Goal: Information Seeking & Learning: Learn about a topic

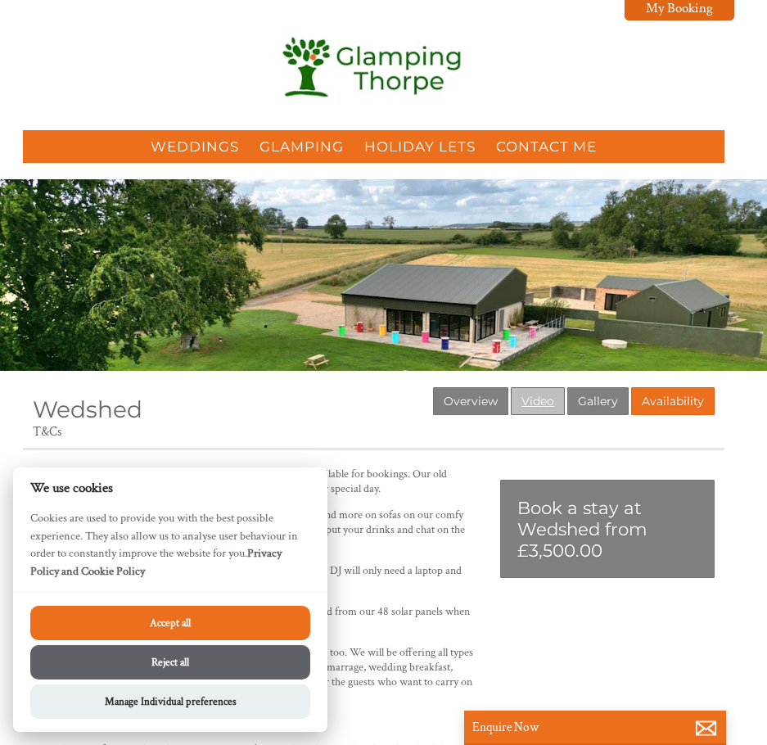
click at [525, 407] on link "Video" at bounding box center [538, 401] width 54 height 28
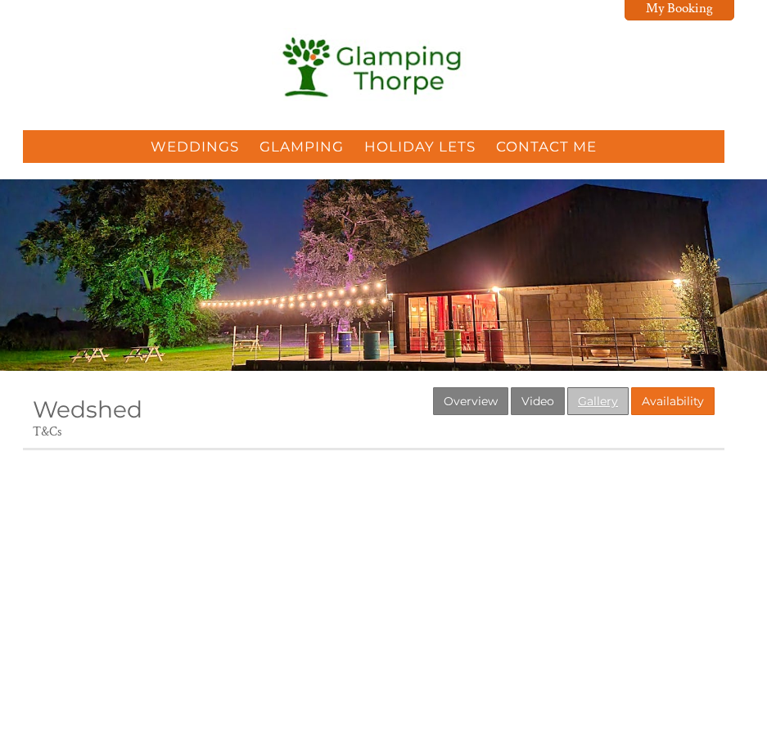
click at [583, 399] on link "Gallery" at bounding box center [597, 401] width 61 height 28
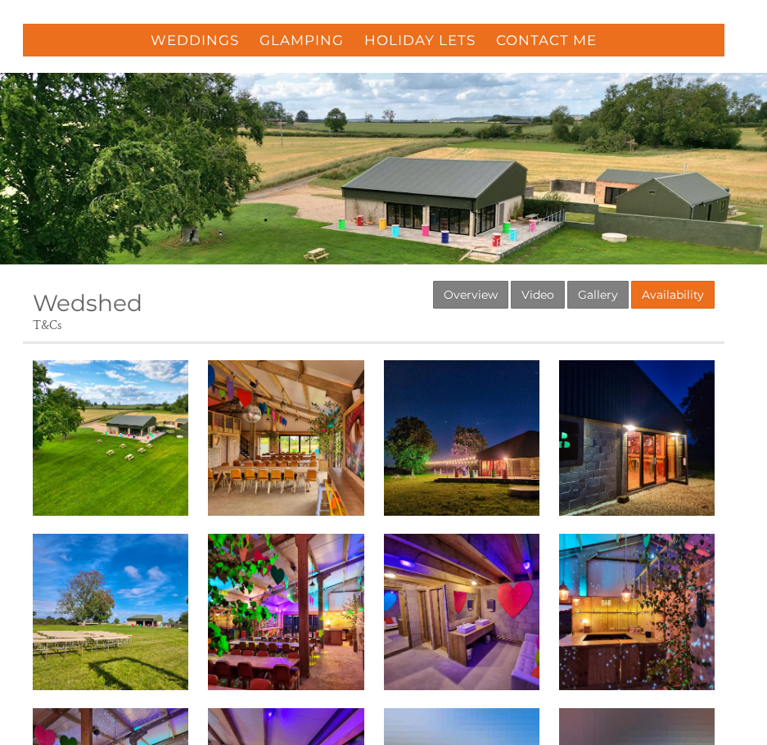
scroll to position [737, 0]
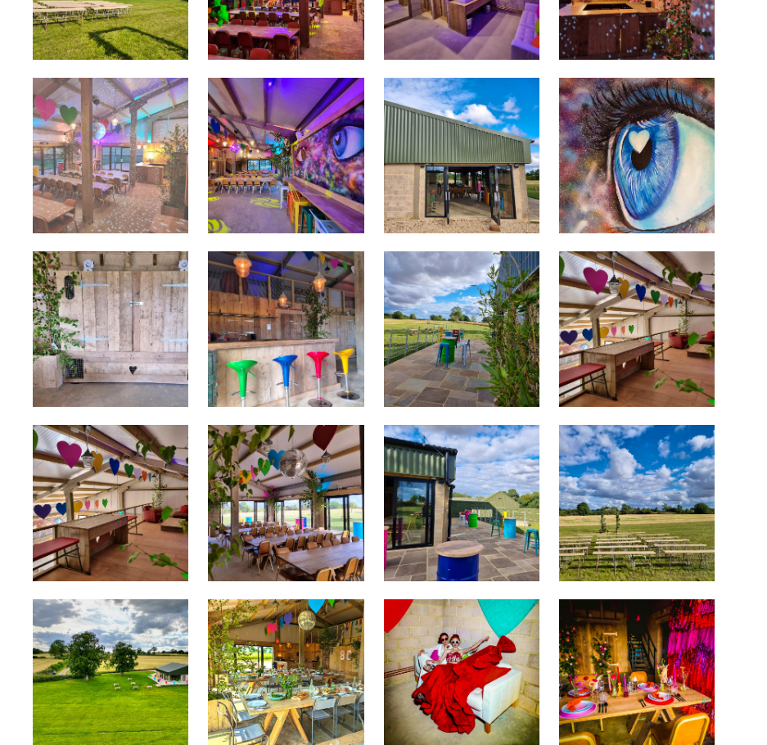
click at [120, 181] on img at bounding box center [110, 155] width 155 height 155
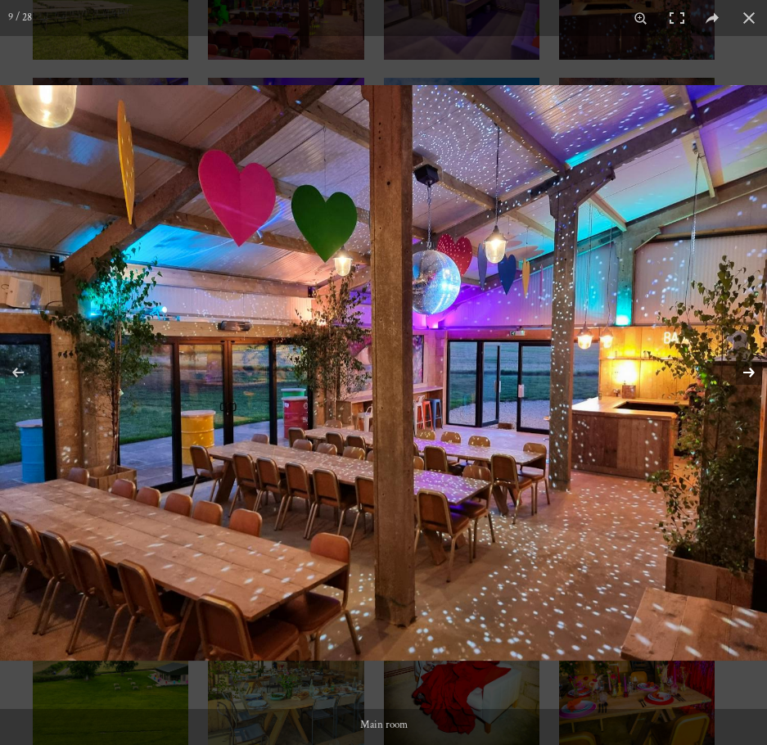
click at [756, 372] on button at bounding box center [738, 372] width 57 height 82
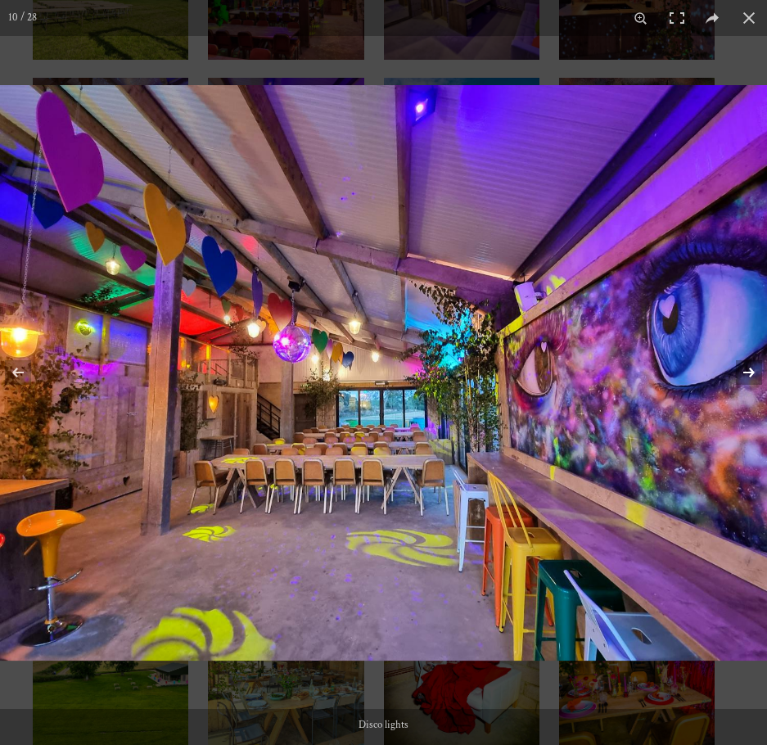
click at [744, 373] on button at bounding box center [738, 372] width 57 height 82
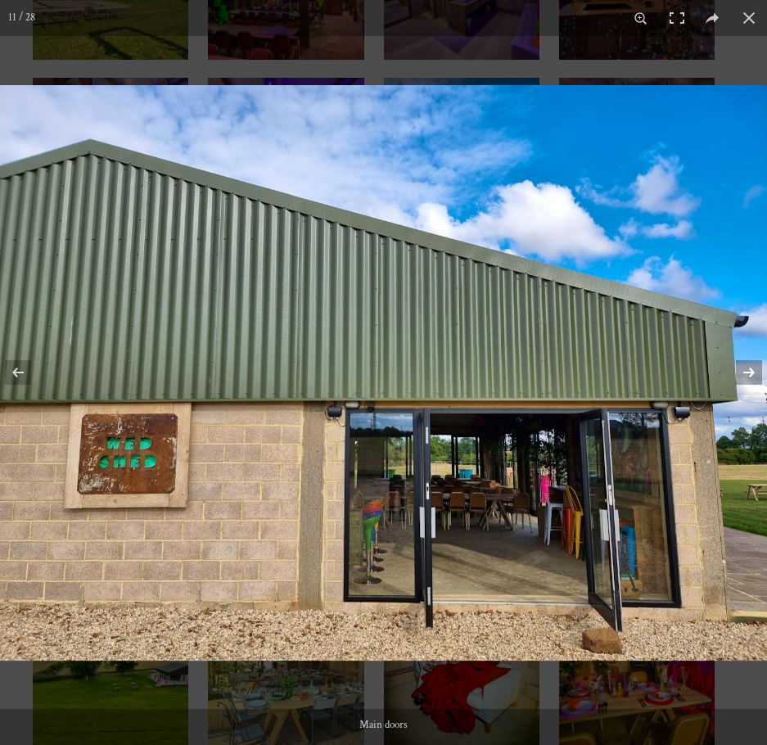
click at [744, 379] on button at bounding box center [738, 372] width 57 height 82
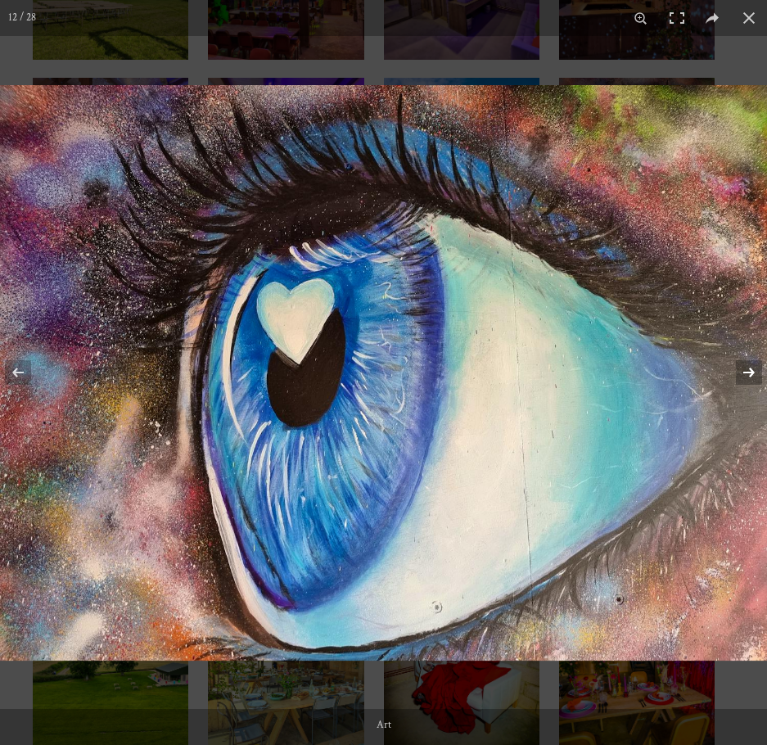
click at [744, 380] on button at bounding box center [738, 372] width 57 height 82
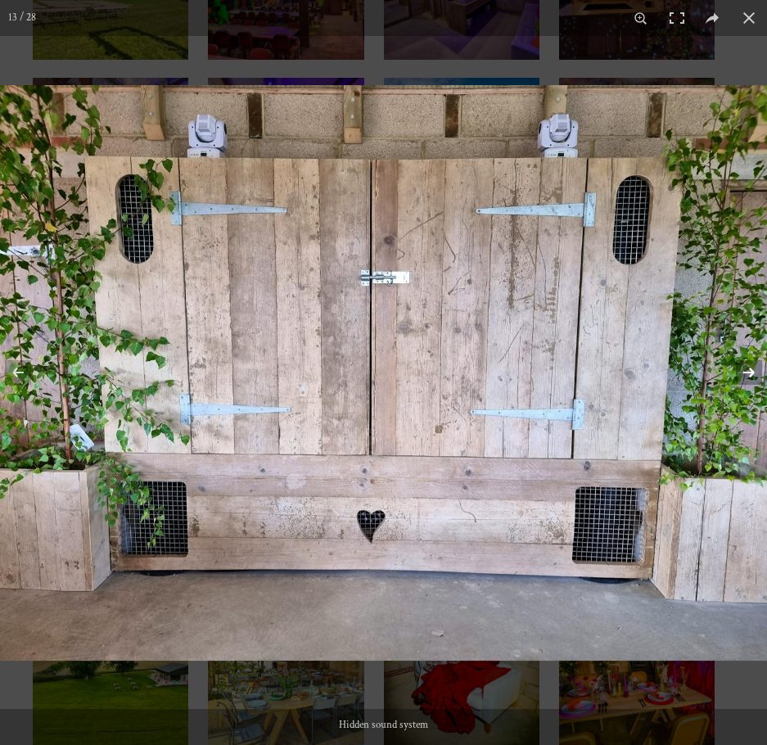
click at [743, 381] on button at bounding box center [738, 372] width 57 height 82
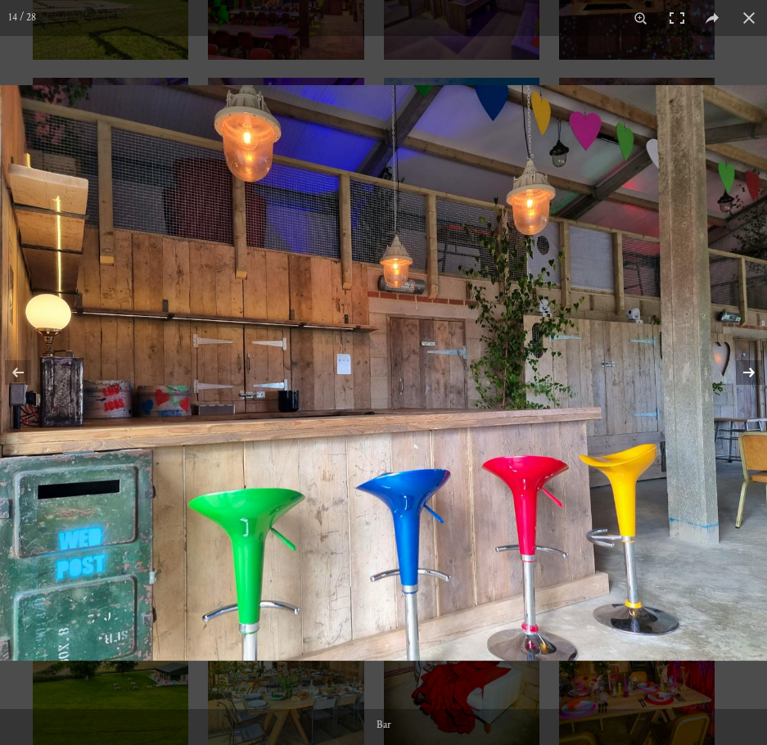
click at [739, 383] on button at bounding box center [738, 372] width 57 height 82
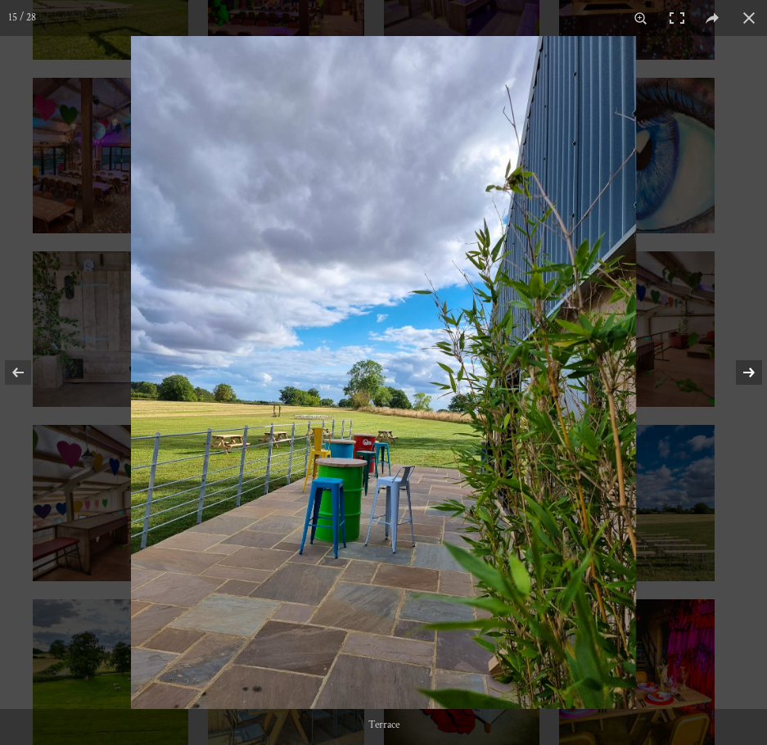
click at [737, 387] on button at bounding box center [738, 372] width 57 height 82
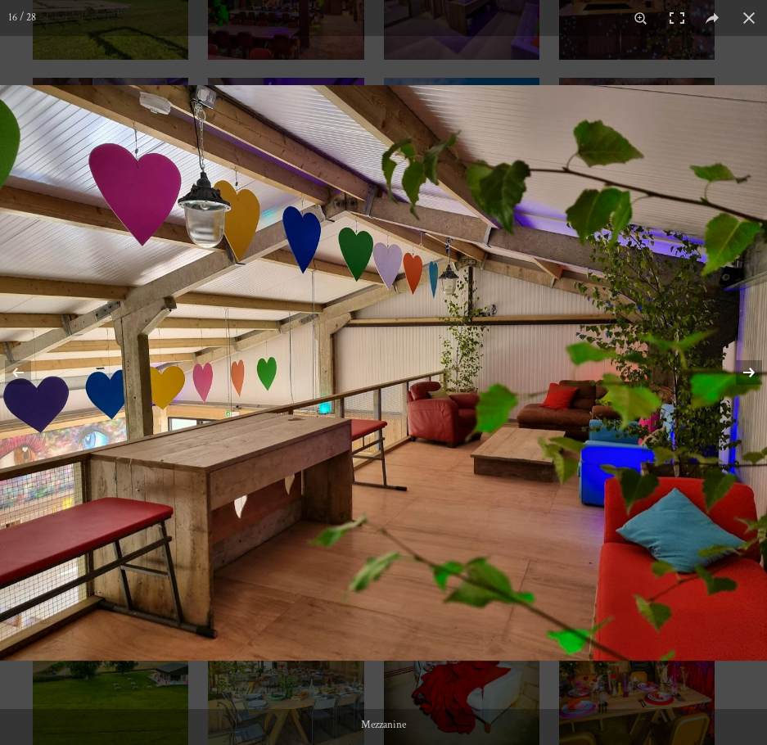
click at [740, 387] on button at bounding box center [738, 372] width 57 height 82
click at [743, 385] on button at bounding box center [738, 372] width 57 height 82
